Goal: Use online tool/utility: Utilize a website feature to perform a specific function

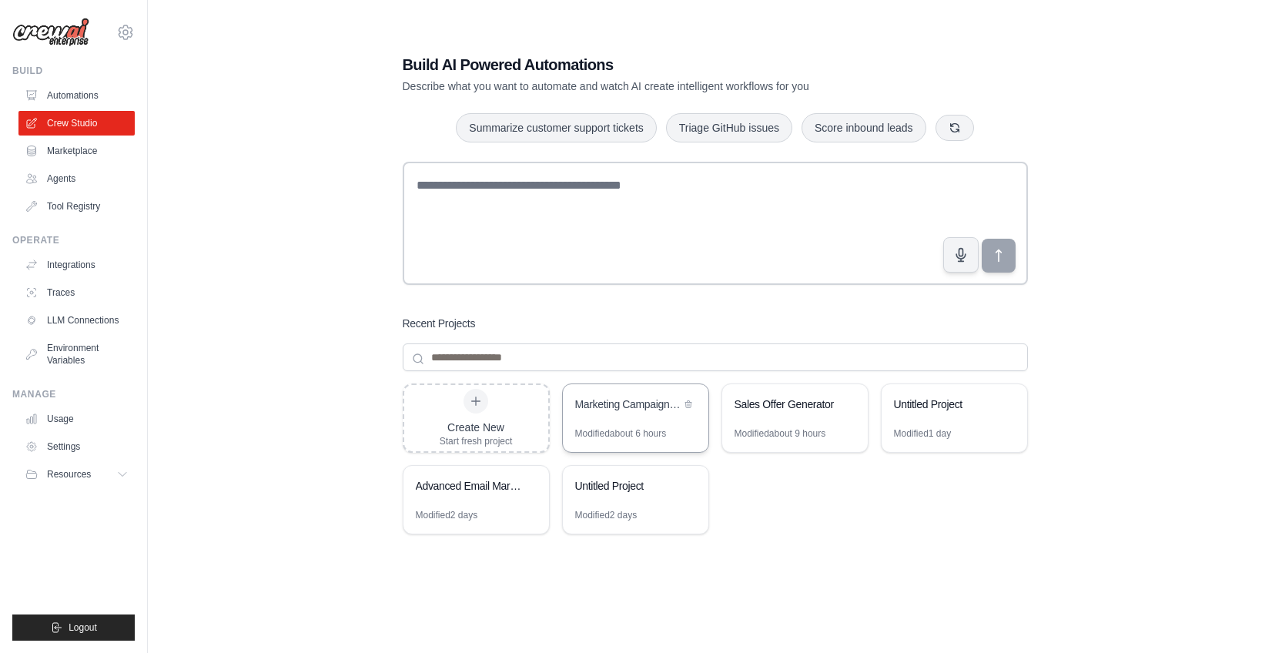
click at [606, 410] on div "Marketing Campaign Automation" at bounding box center [627, 403] width 105 height 15
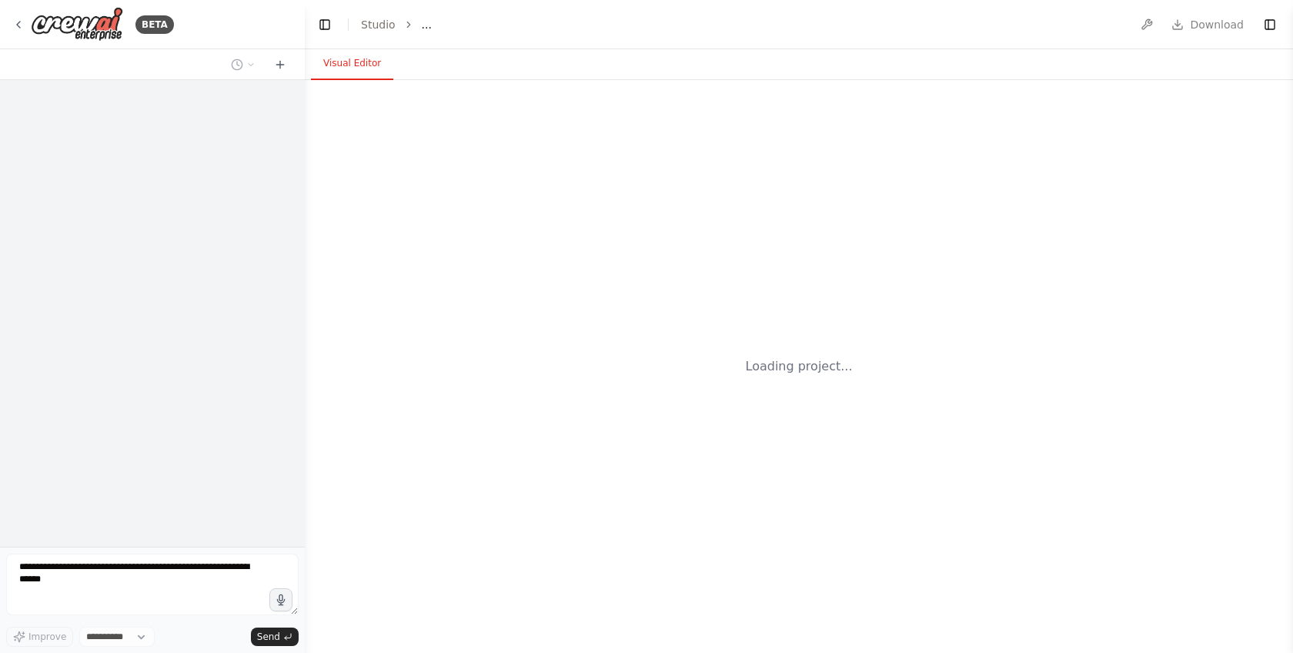
select select "****"
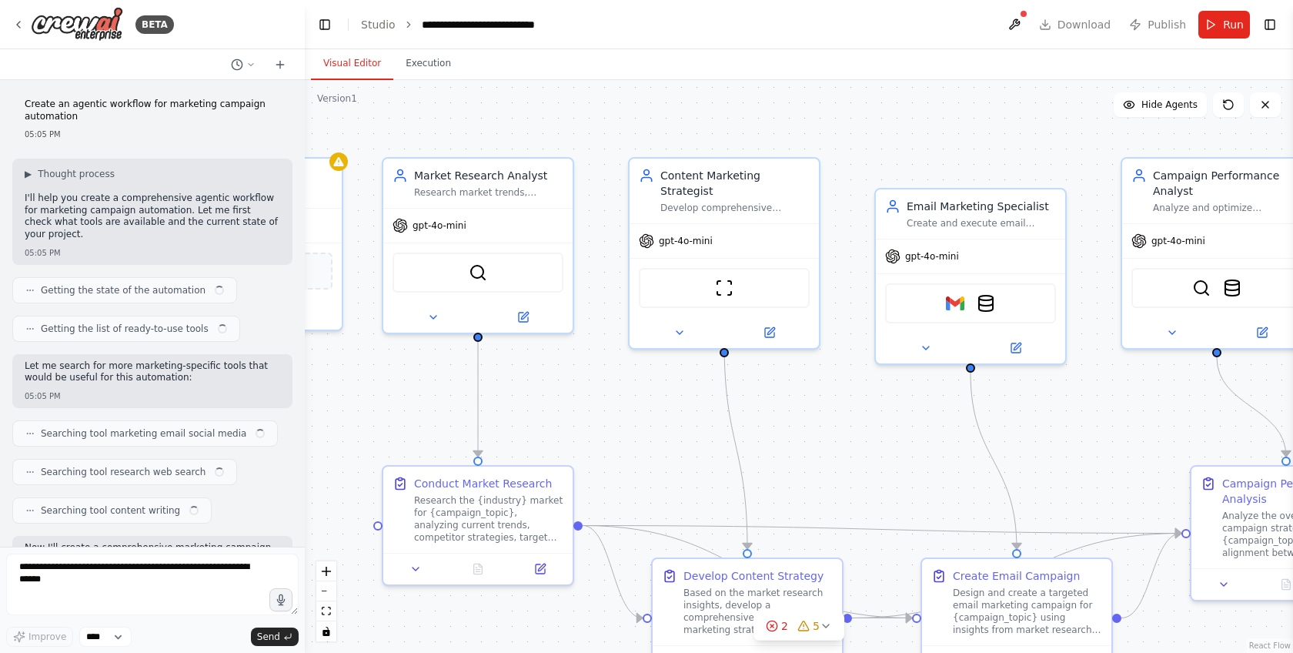
scroll to position [2025, 0]
